Goal: Task Accomplishment & Management: Manage account settings

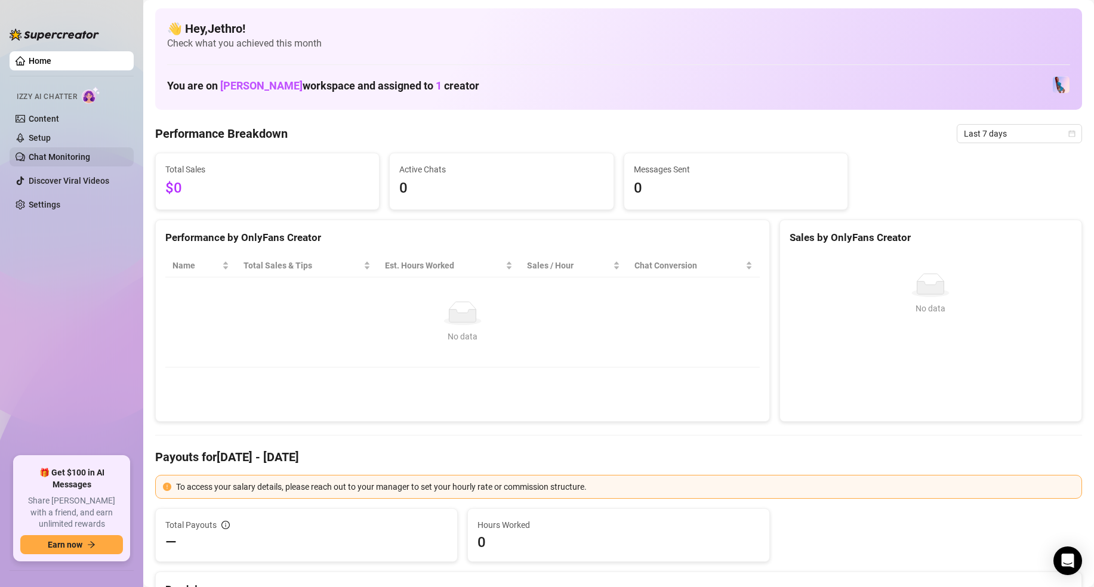
click at [75, 159] on link "Chat Monitoring" at bounding box center [59, 157] width 61 height 10
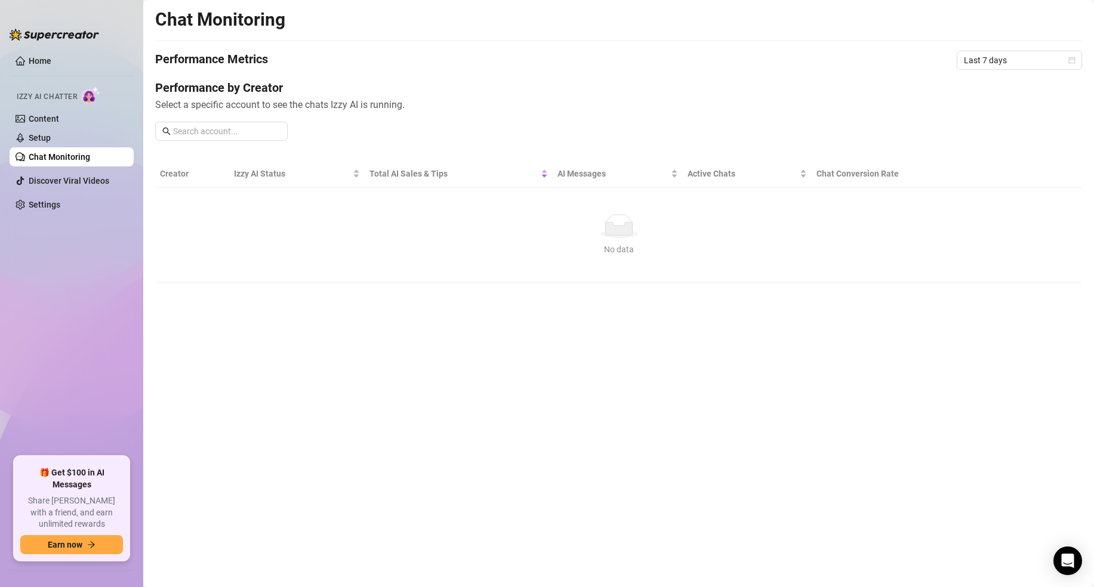
click at [302, 314] on main "Chat Monitoring Performance Metrics Last 7 days Performance by Creator Select a…" at bounding box center [618, 293] width 951 height 587
click at [43, 179] on link "Discover Viral Videos" at bounding box center [69, 181] width 81 height 10
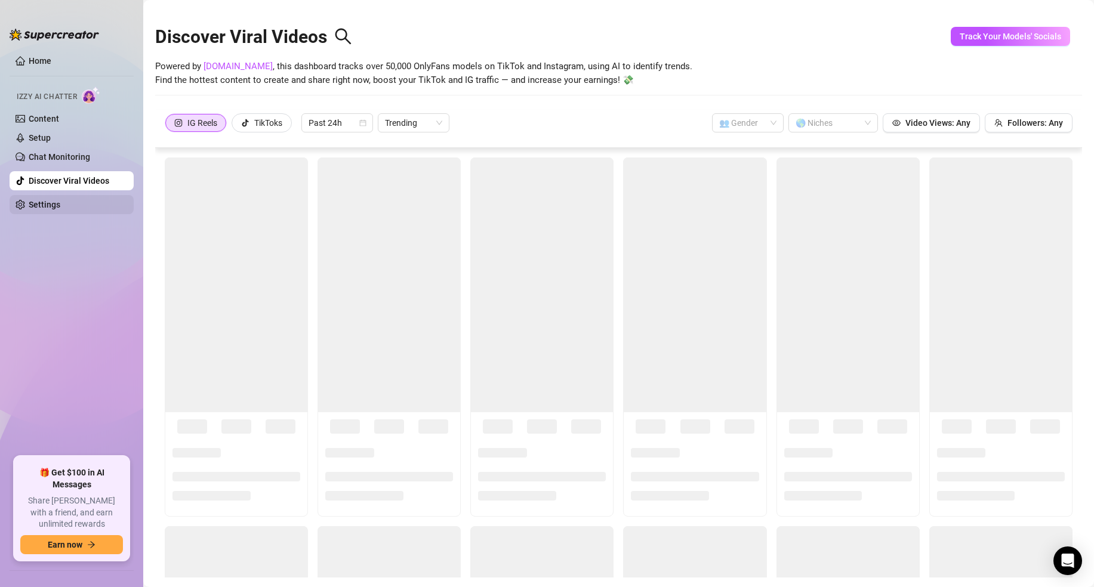
click at [53, 205] on link "Settings" at bounding box center [45, 205] width 32 height 10
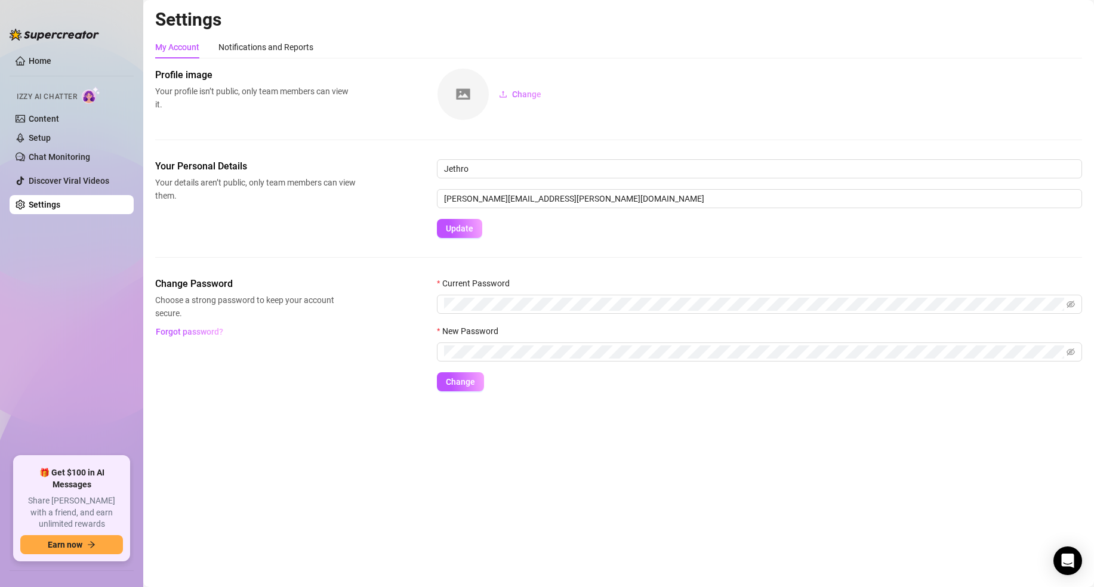
click at [181, 288] on span "Change Password" at bounding box center [255, 284] width 201 height 14
click at [184, 151] on div "Profile image Your profile isn’t public, only team members can view it. Change" at bounding box center [618, 113] width 927 height 91
click at [282, 47] on div "Notifications and Reports" at bounding box center [265, 47] width 95 height 13
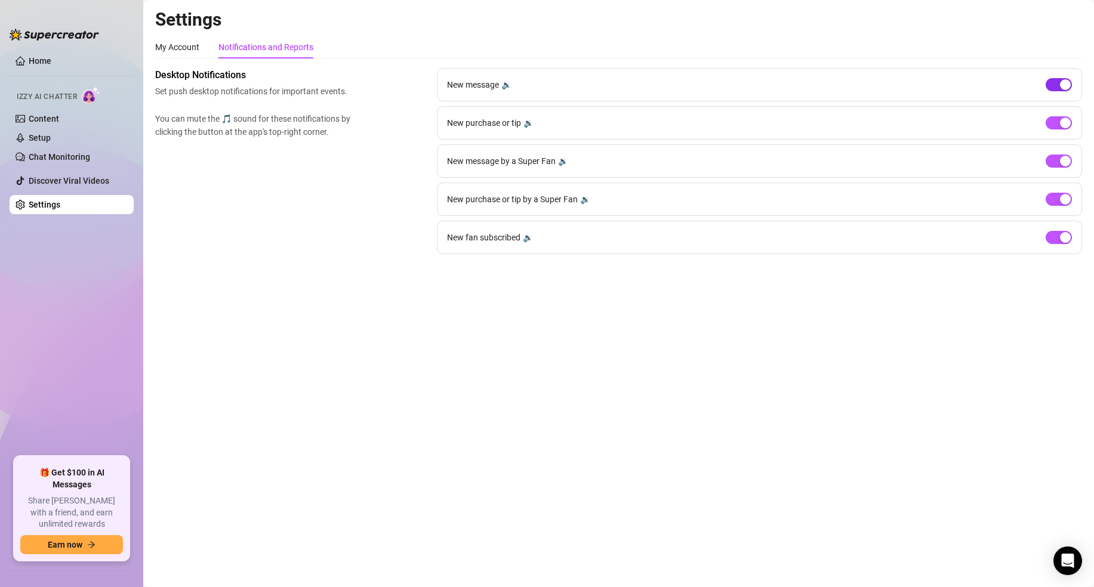
click at [1052, 87] on span "button" at bounding box center [1059, 84] width 26 height 13
click at [1060, 124] on button "button" at bounding box center [1059, 122] width 26 height 13
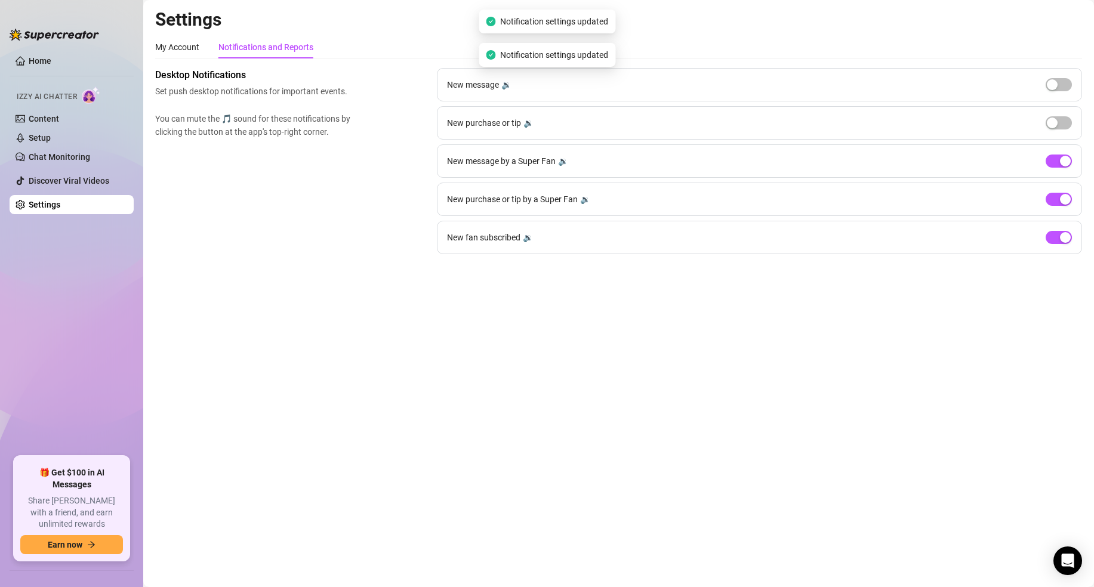
click at [1057, 168] on div "New message by a Super Fan 🔉" at bounding box center [759, 160] width 645 height 33
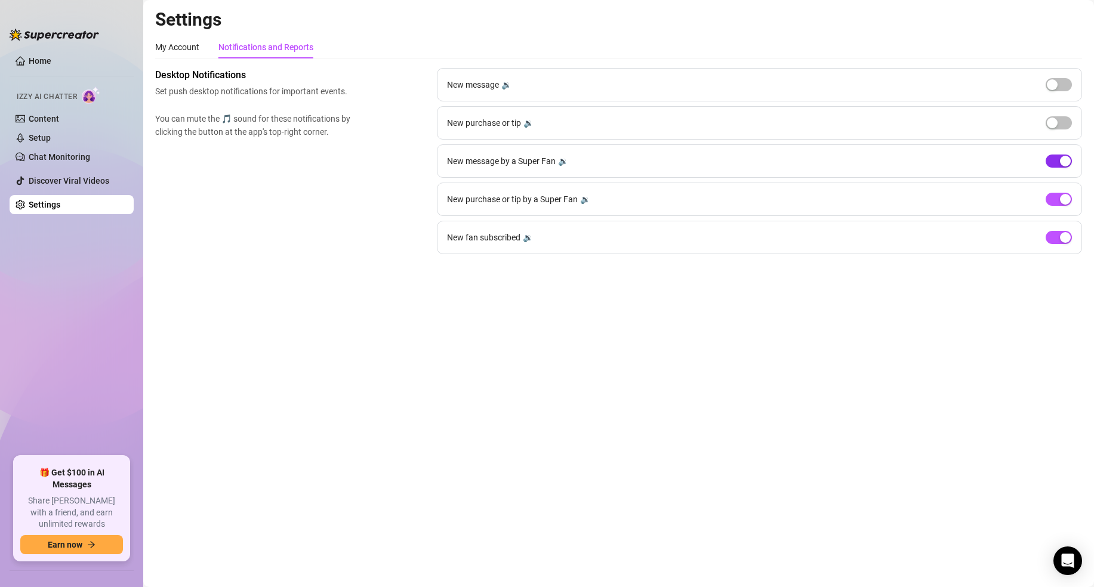
click at [1055, 165] on span "button" at bounding box center [1059, 161] width 26 height 13
click at [1057, 201] on span "button" at bounding box center [1059, 199] width 26 height 13
click at [1051, 233] on span "button" at bounding box center [1059, 237] width 26 height 13
click at [194, 53] on div "My Account" at bounding box center [177, 47] width 44 height 13
